Goal: Book appointment/travel/reservation

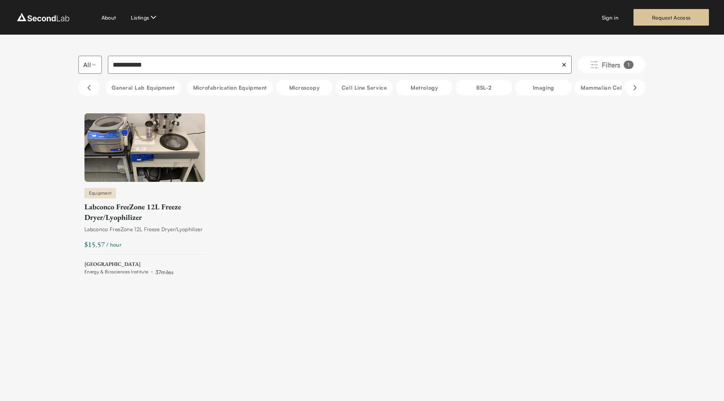
click at [133, 214] on div "Labconco FreeZone 12L Freeze Dryer/Lyophilizer" at bounding box center [144, 212] width 121 height 21
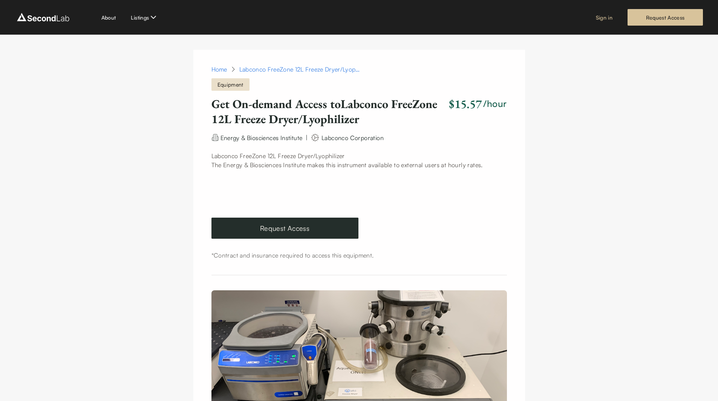
click at [603, 19] on link "Sign in" at bounding box center [604, 18] width 17 height 8
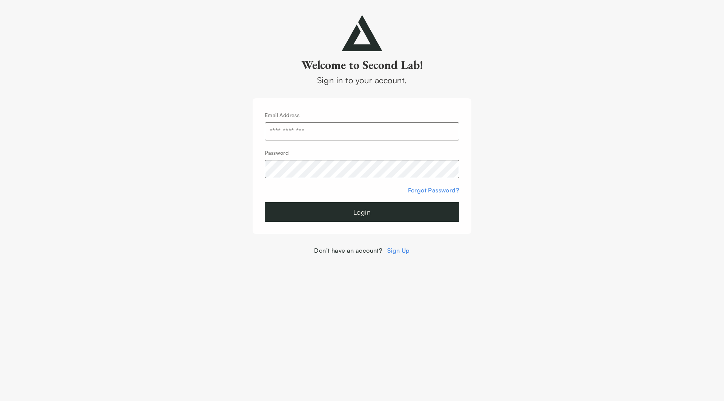
type input "**********"
click at [330, 207] on button "Login" at bounding box center [362, 212] width 194 height 20
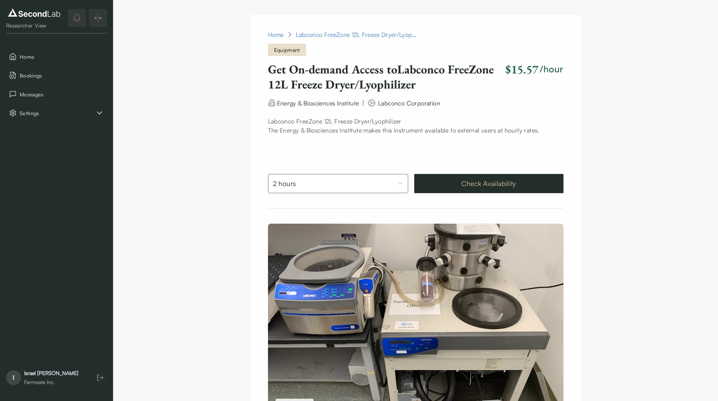
click at [459, 186] on button "Check Availability" at bounding box center [488, 183] width 149 height 19
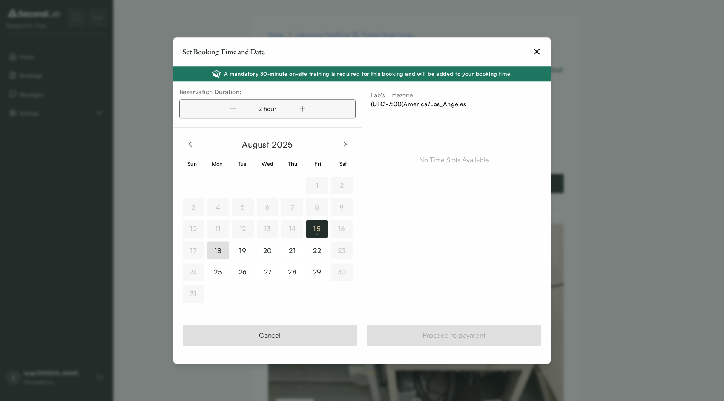
click at [216, 255] on button "18" at bounding box center [218, 251] width 22 height 18
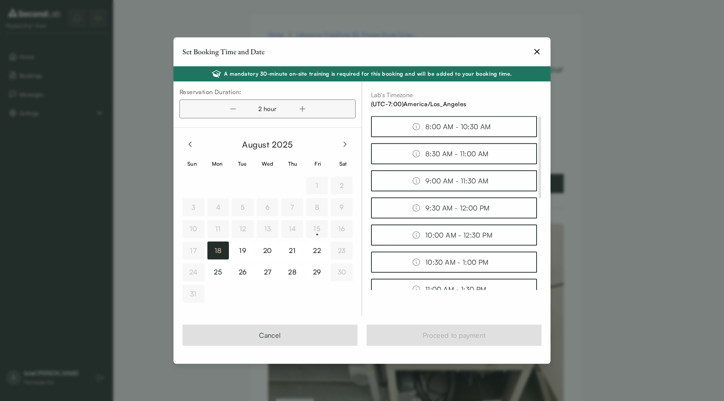
click at [539, 51] on icon "button" at bounding box center [536, 51] width 9 height 9
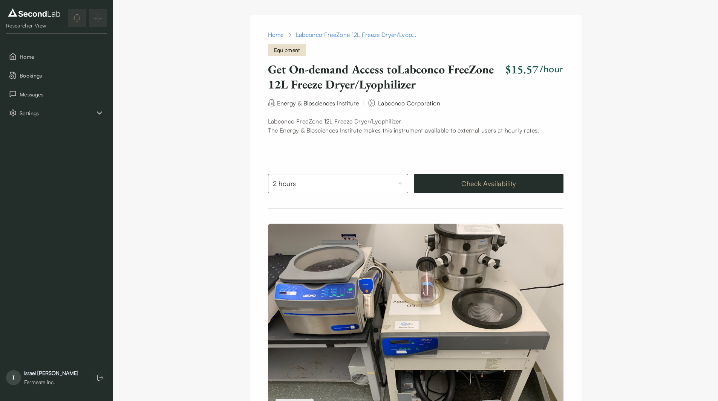
click at [471, 185] on button "Check Availability" at bounding box center [488, 183] width 149 height 19
